Goal: Transaction & Acquisition: Purchase product/service

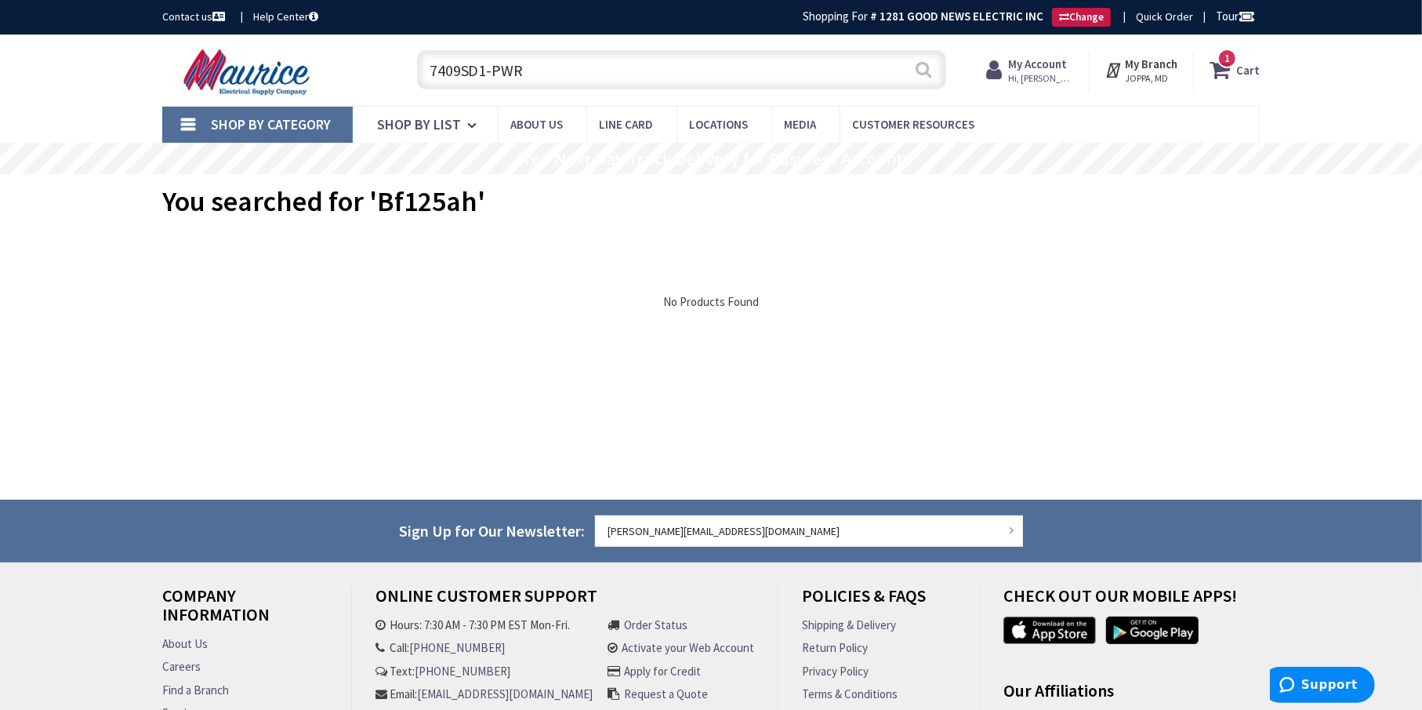
type input "7409SD1-PWR"
click at [929, 70] on button "Search" at bounding box center [924, 69] width 20 height 35
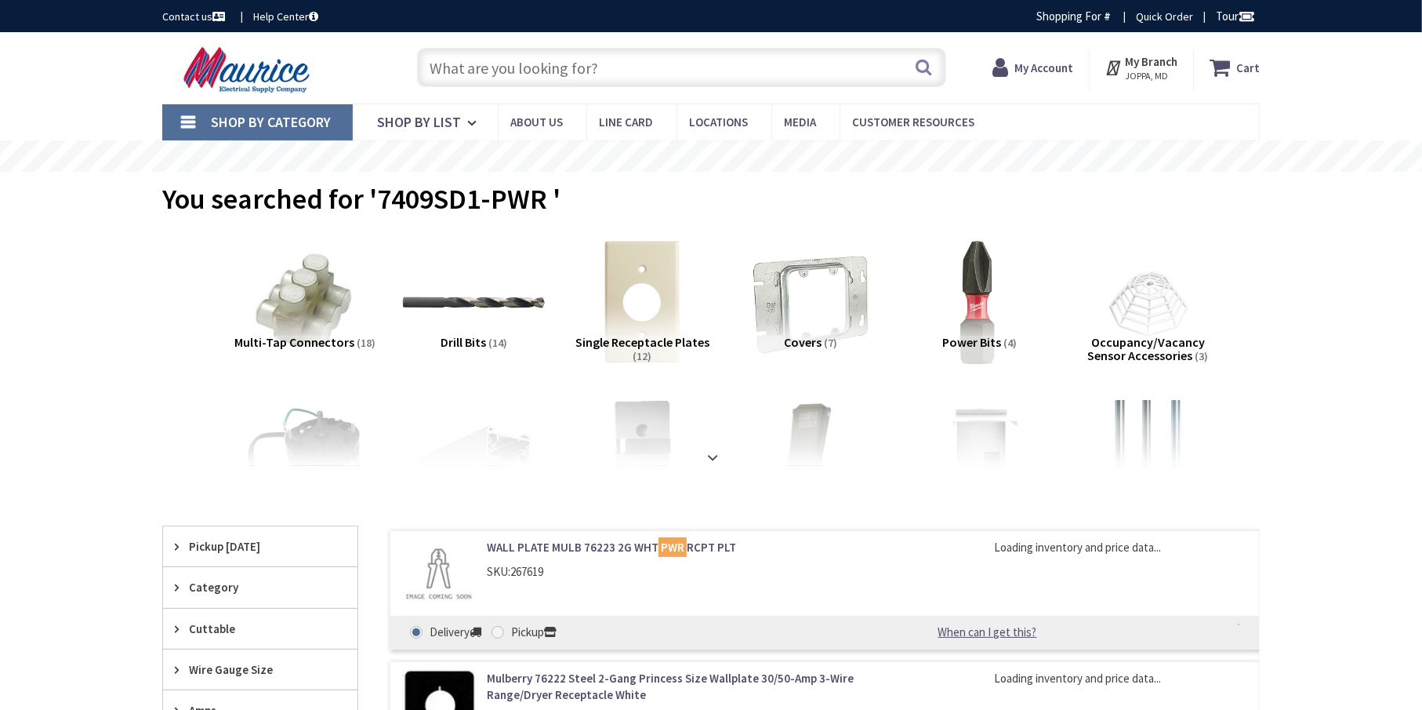
type input "[GEOGRAPHIC_DATA], [GEOGRAPHIC_DATA]"
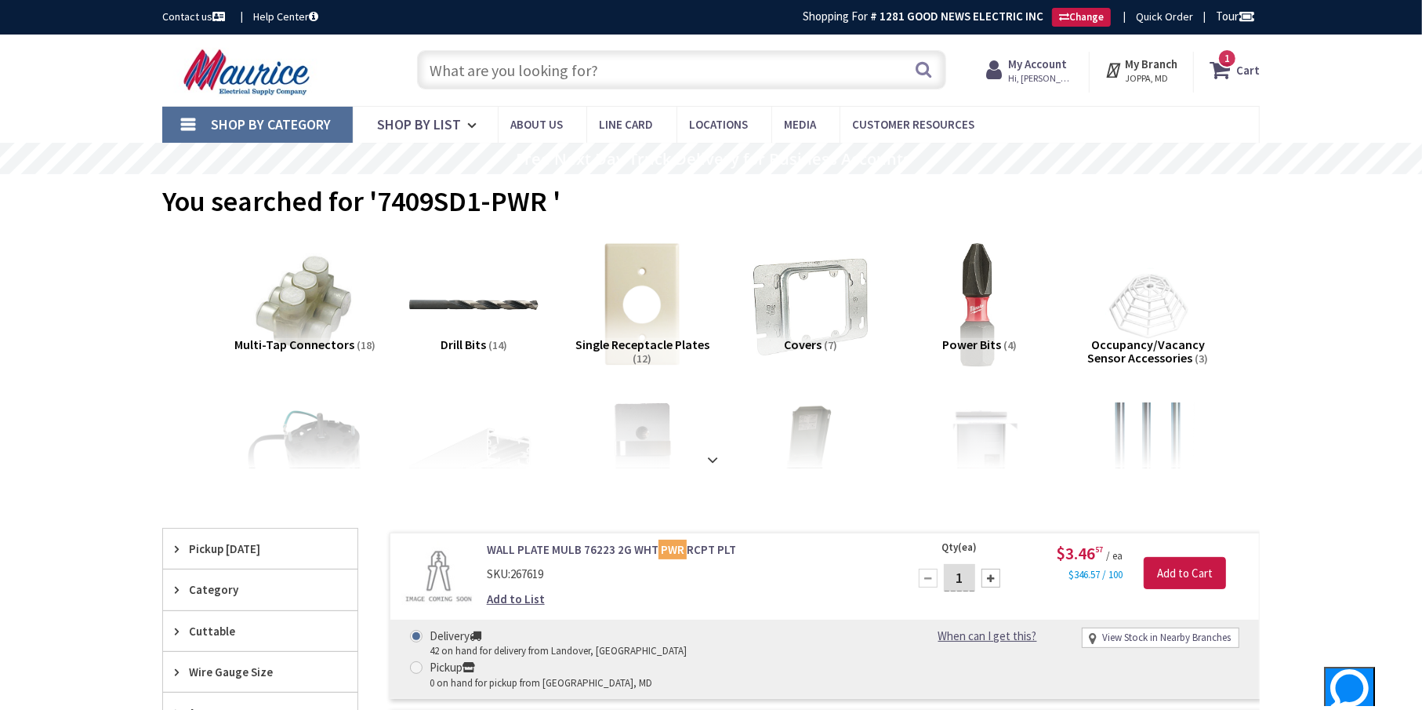
click at [553, 66] on input "text" at bounding box center [681, 69] width 529 height 39
paste input "1/4 x 2" Acoustical Eye Tek Screw"
type input "1/4 x 2" Acoustical Eye Tek Screw"
click at [925, 73] on button "Search" at bounding box center [924, 69] width 20 height 35
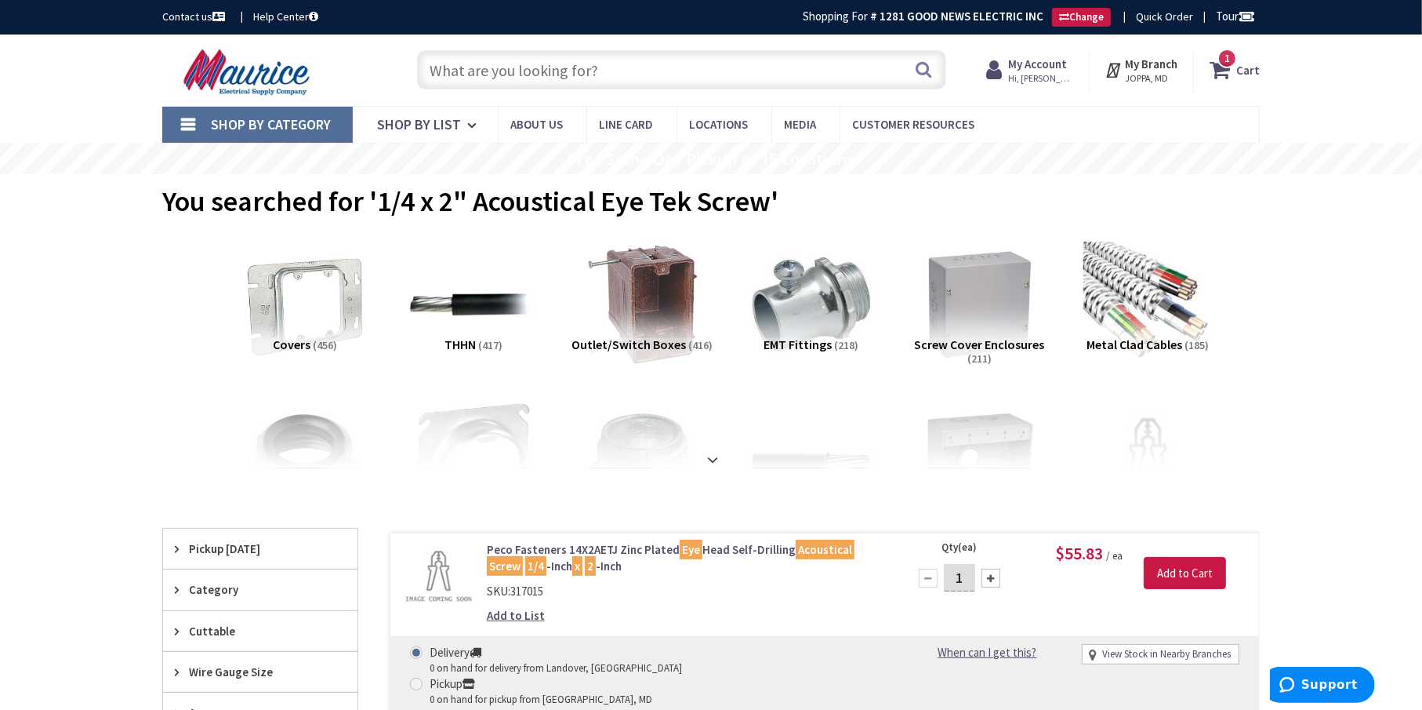
click at [477, 73] on input "text" at bounding box center [681, 69] width 529 height 39
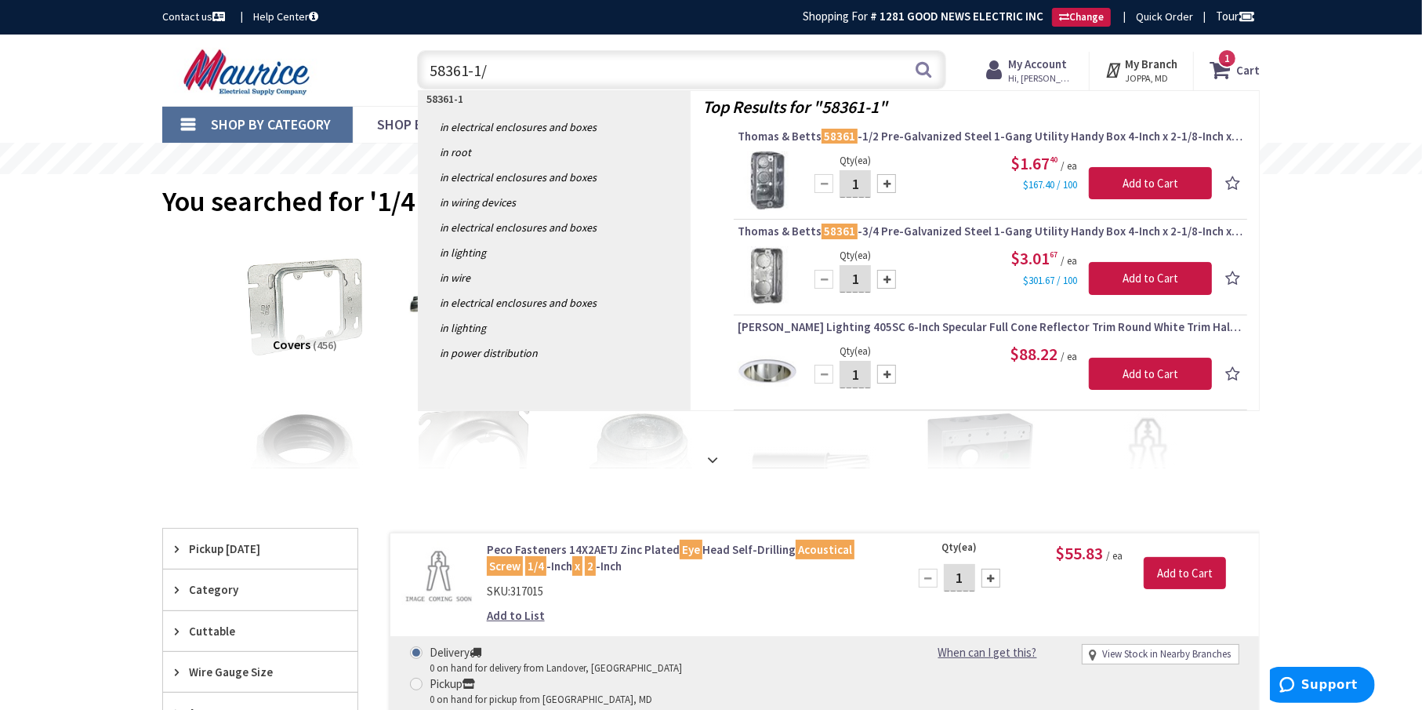
type input "58361-1/2"
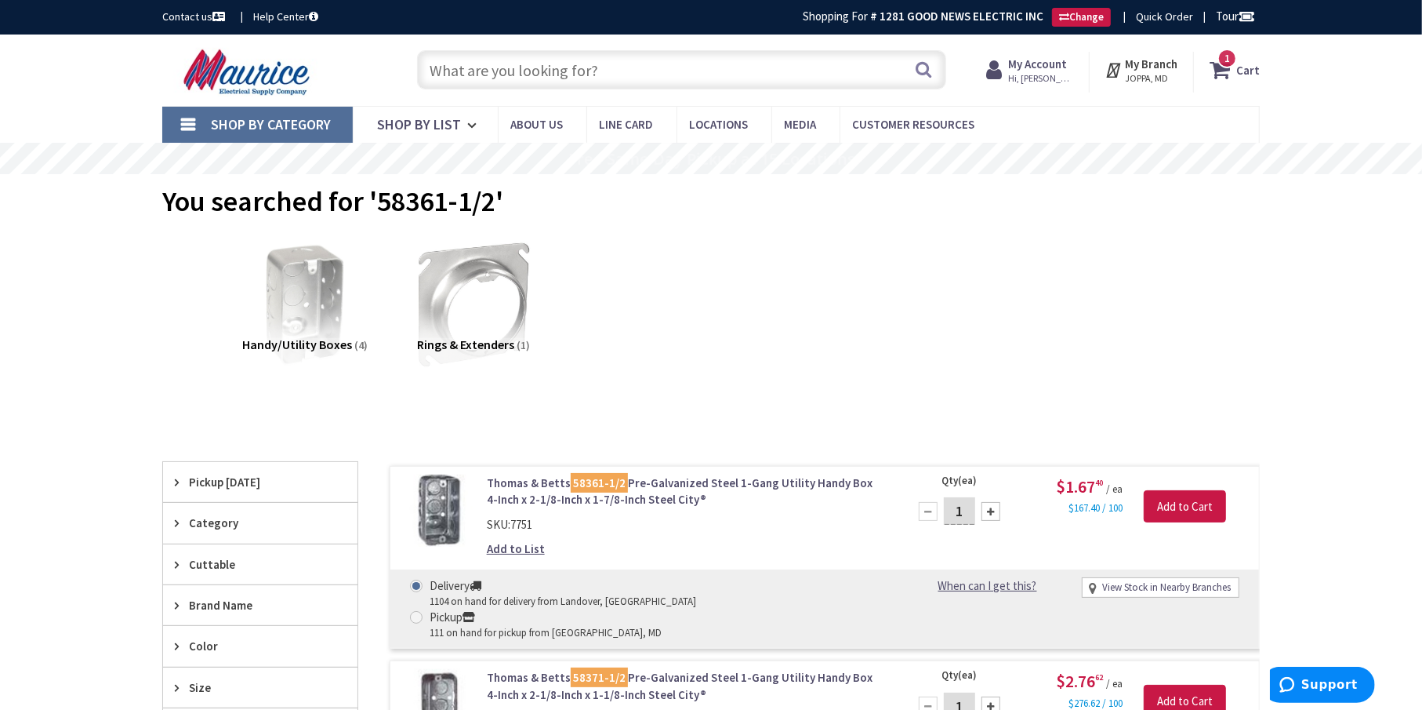
click at [539, 67] on input "text" at bounding box center [681, 69] width 529 height 39
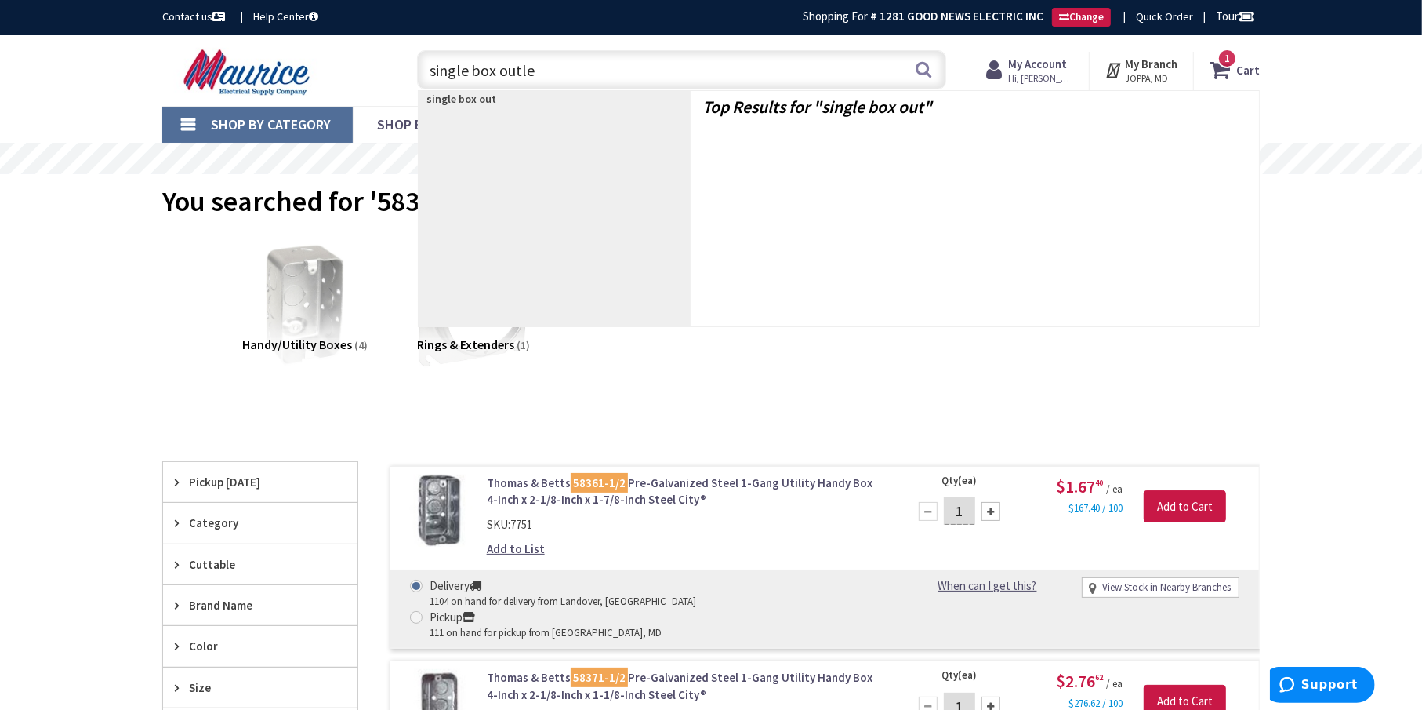
type input "single box outlet"
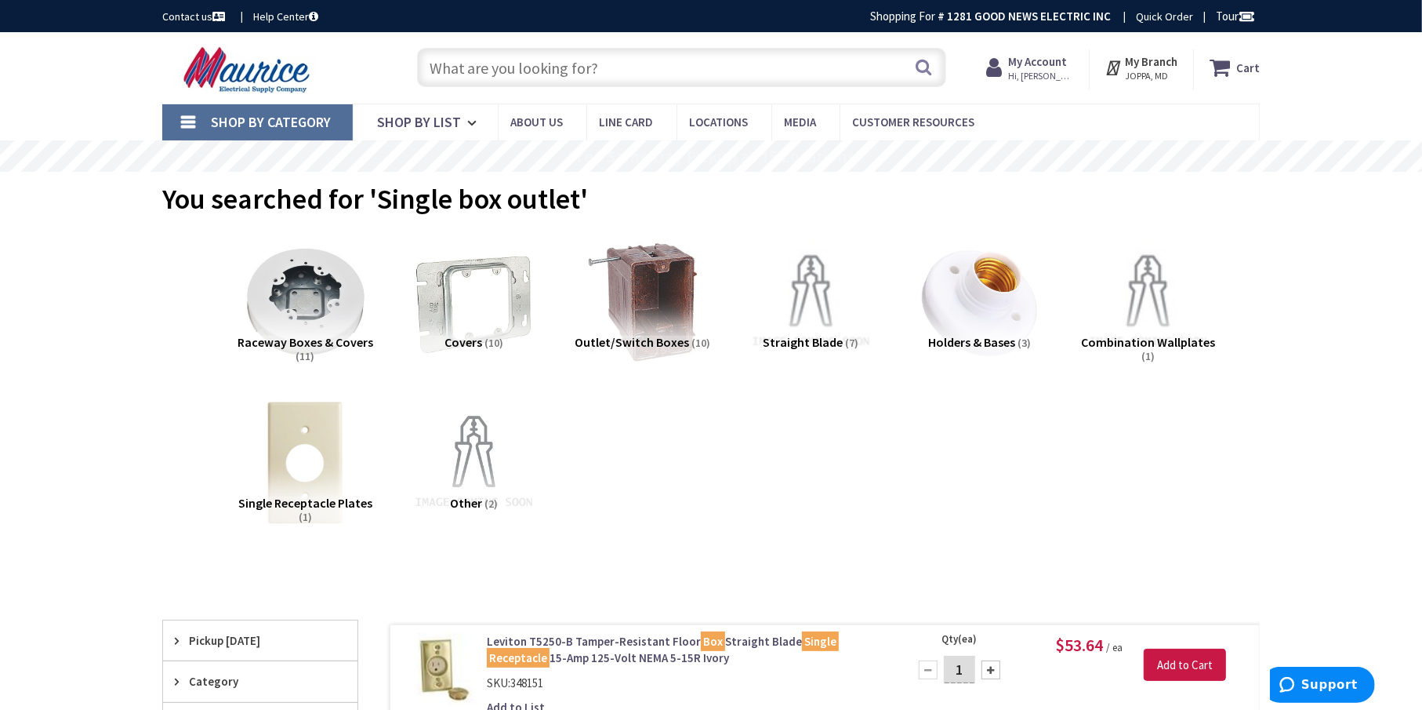
click at [838, 202] on div "You searched for 'Single box outlet'" at bounding box center [711, 201] width 1098 height 59
drag, startPoint x: 579, startPoint y: 198, endPoint x: 376, endPoint y: 202, distance: 202.3
click at [376, 202] on span "You searched for 'Single box outlet'" at bounding box center [375, 198] width 426 height 35
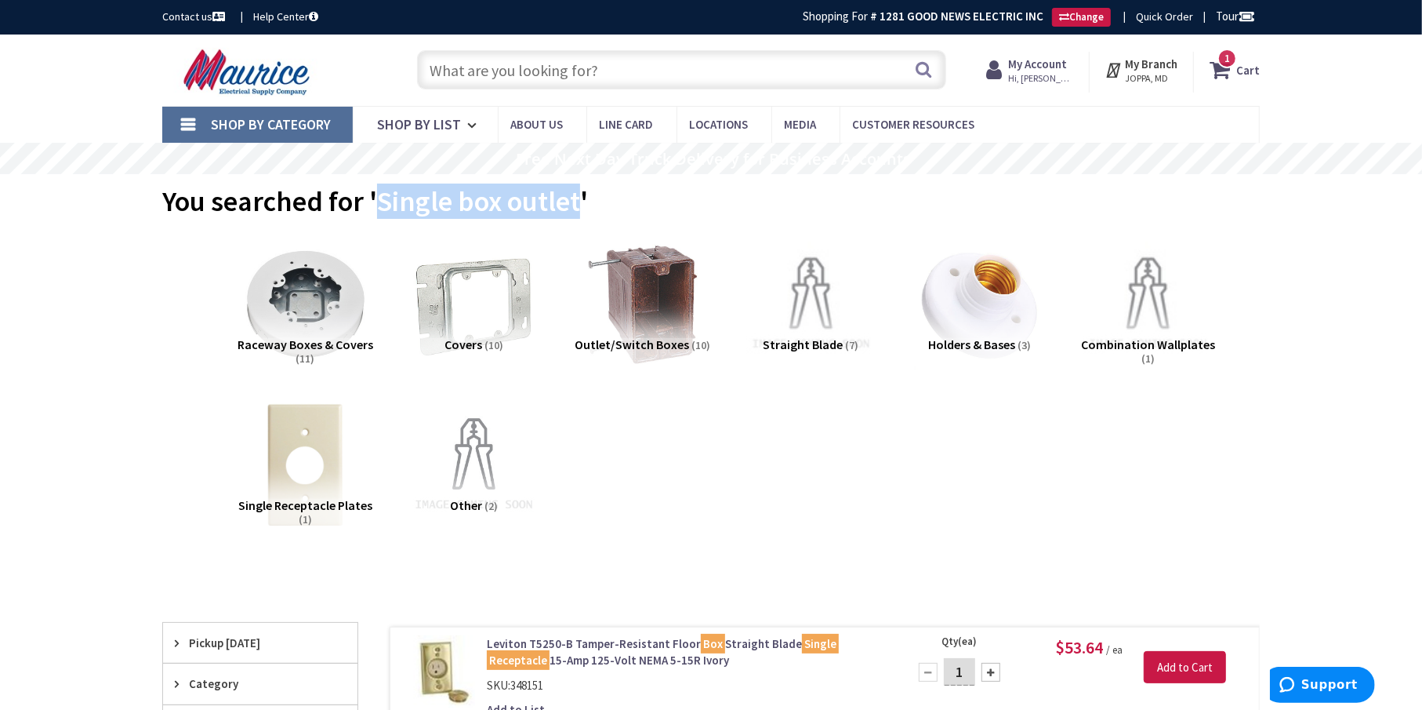
click at [1229, 57] on span "1" at bounding box center [1227, 58] width 5 height 13
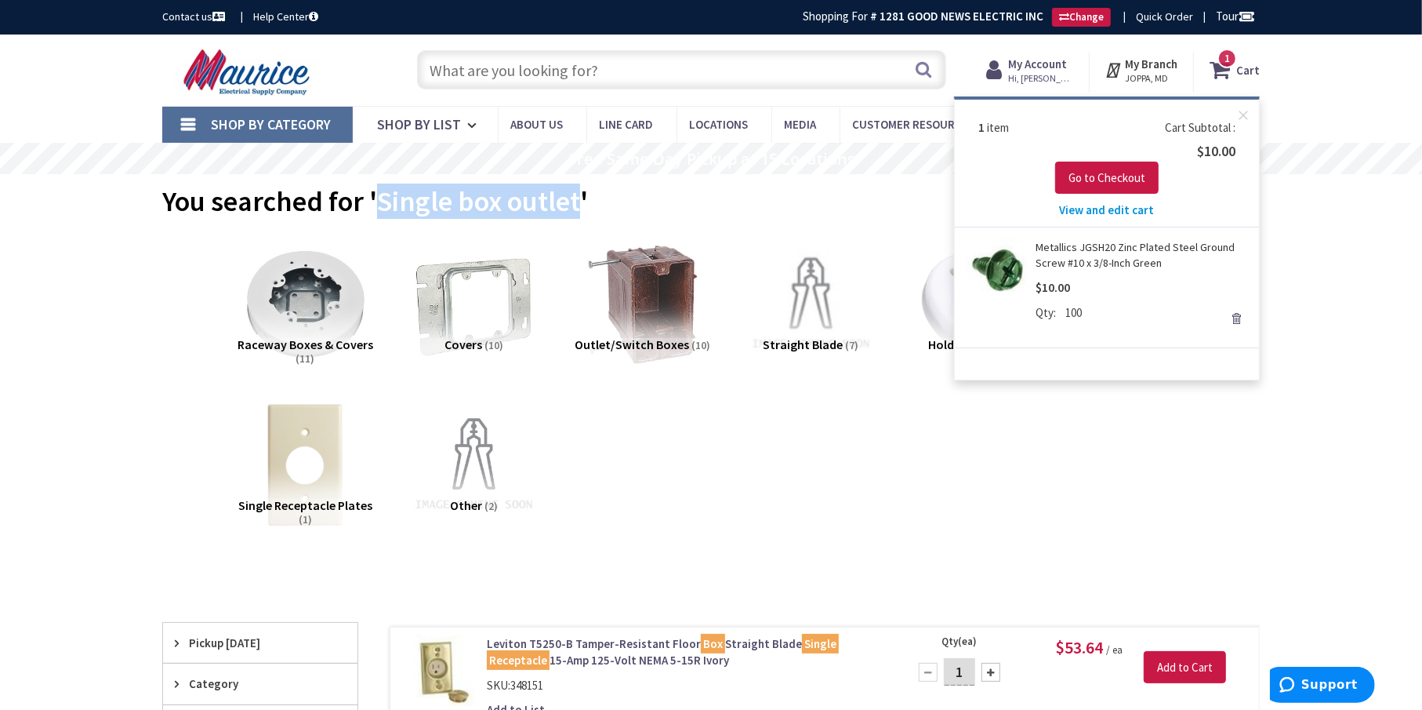
click at [1234, 318] on link "Remove" at bounding box center [1236, 318] width 22 height 22
